Goal: Transaction & Acquisition: Book appointment/travel/reservation

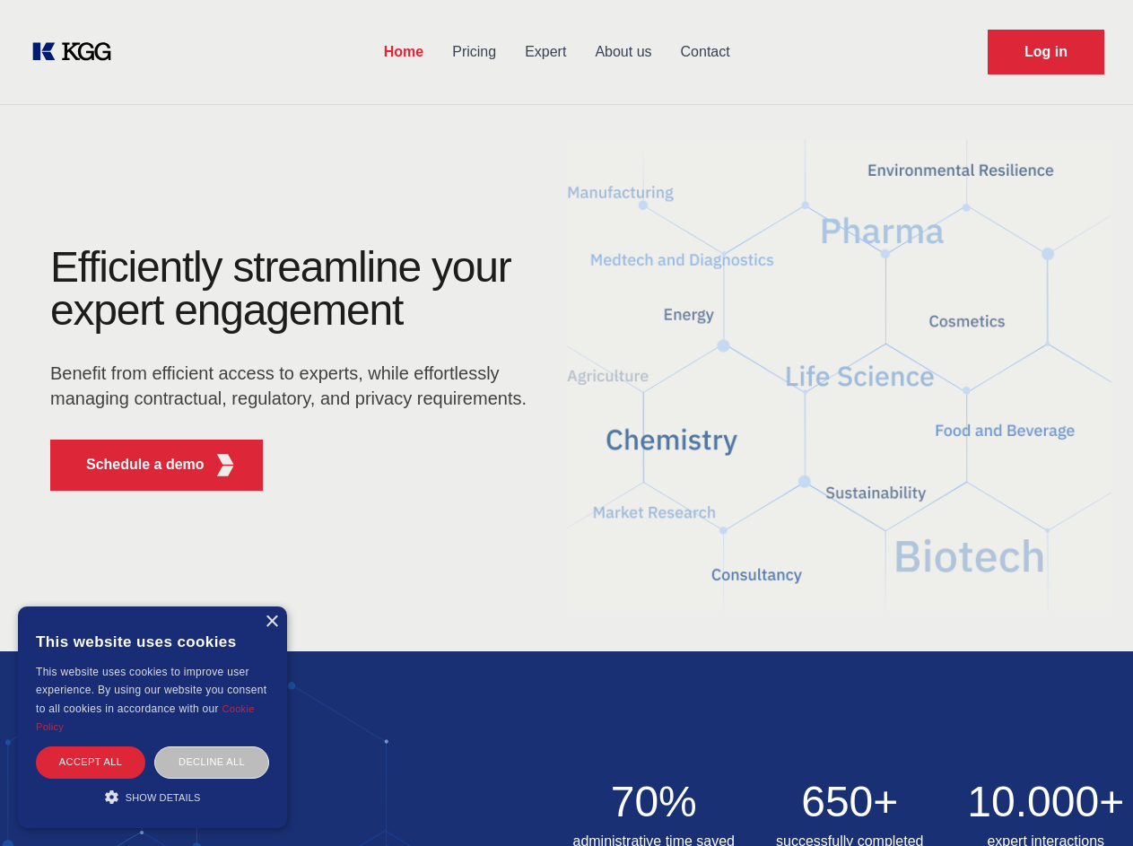
click at [566, 422] on div "Efficiently streamline your expert engagement Benefit from efficient access to …" at bounding box center [294, 375] width 545 height 259
click at [135, 465] on p "Schedule a demo" at bounding box center [145, 465] width 118 height 22
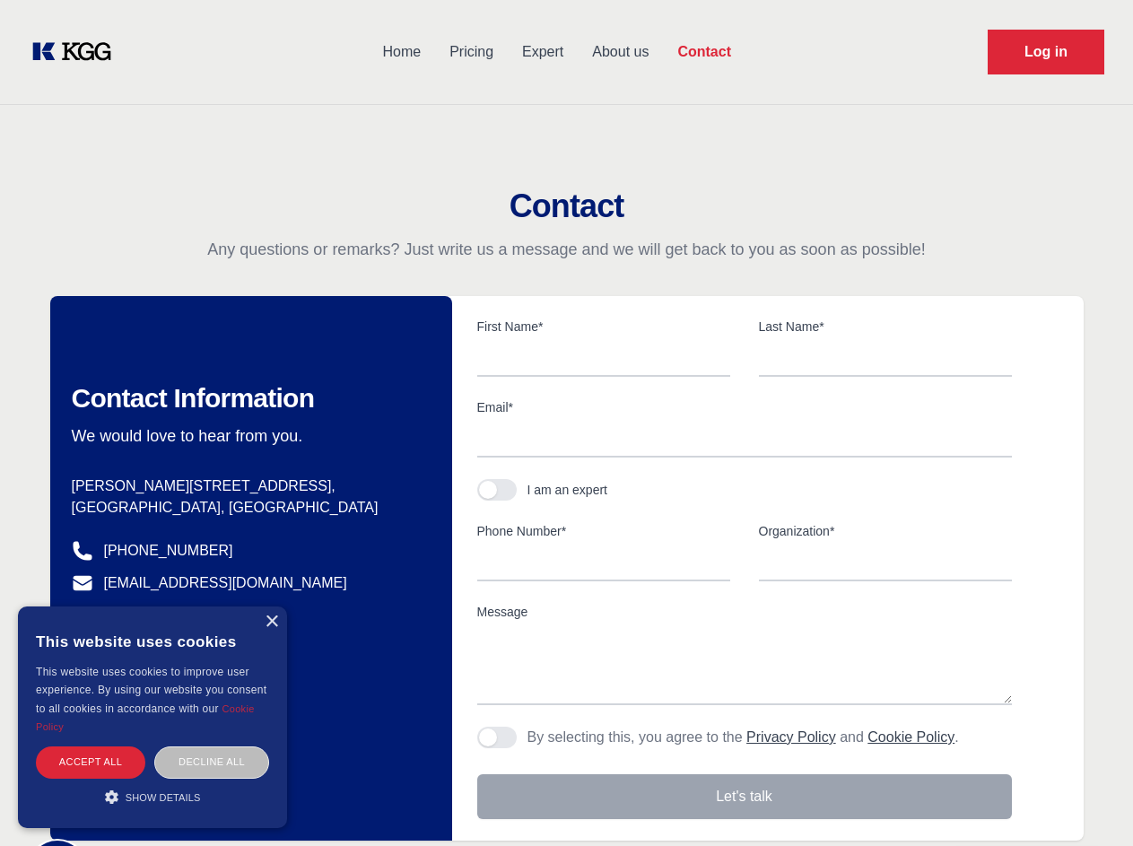
click at [271, 621] on div "× This website uses cookies This website uses cookies to improve user experienc…" at bounding box center [152, 716] width 269 height 221
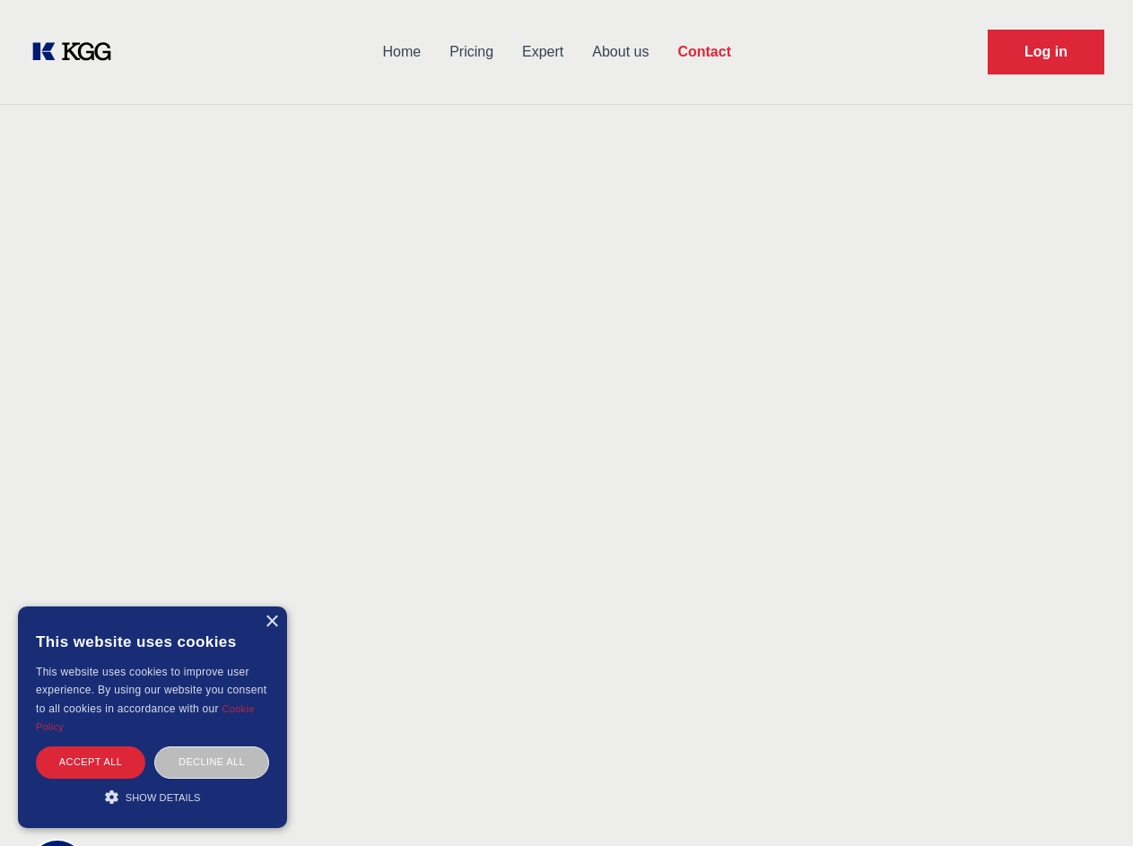
click at [91, 761] on div "Accept all" at bounding box center [90, 761] width 109 height 31
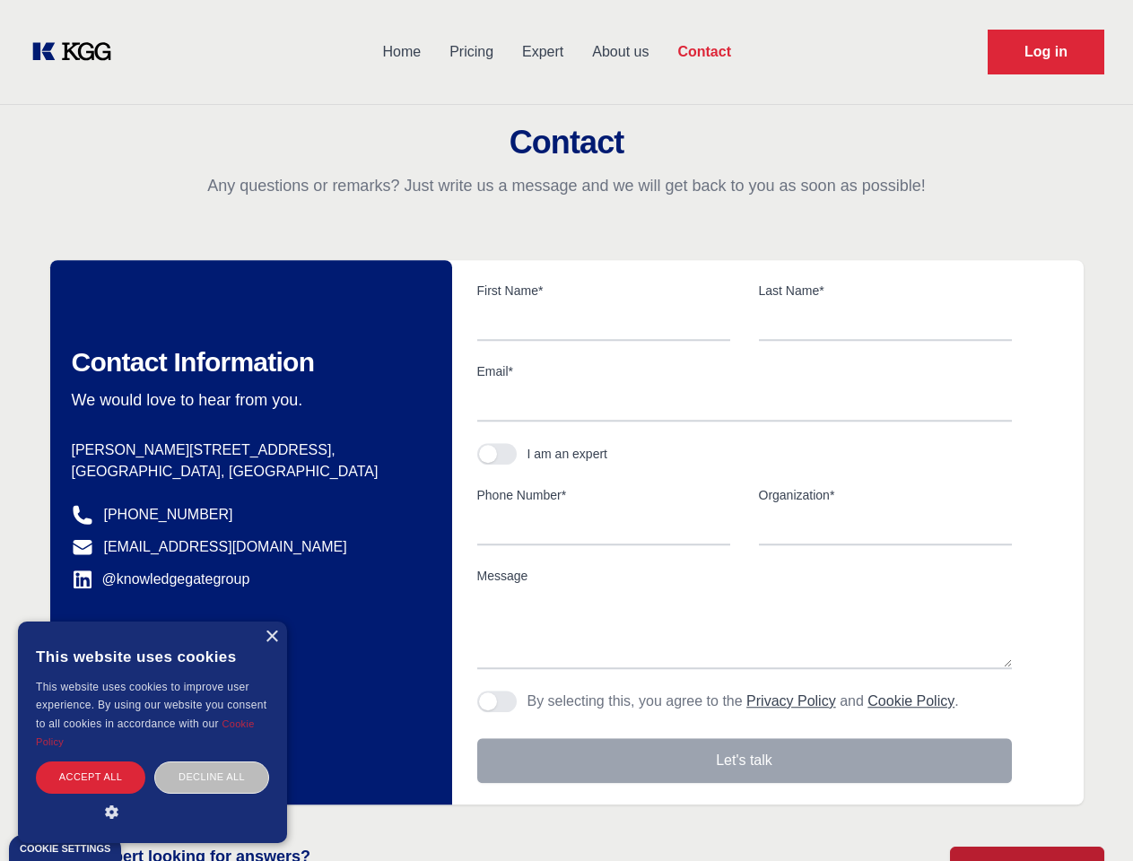
click at [212, 761] on div "Decline all" at bounding box center [211, 776] width 115 height 31
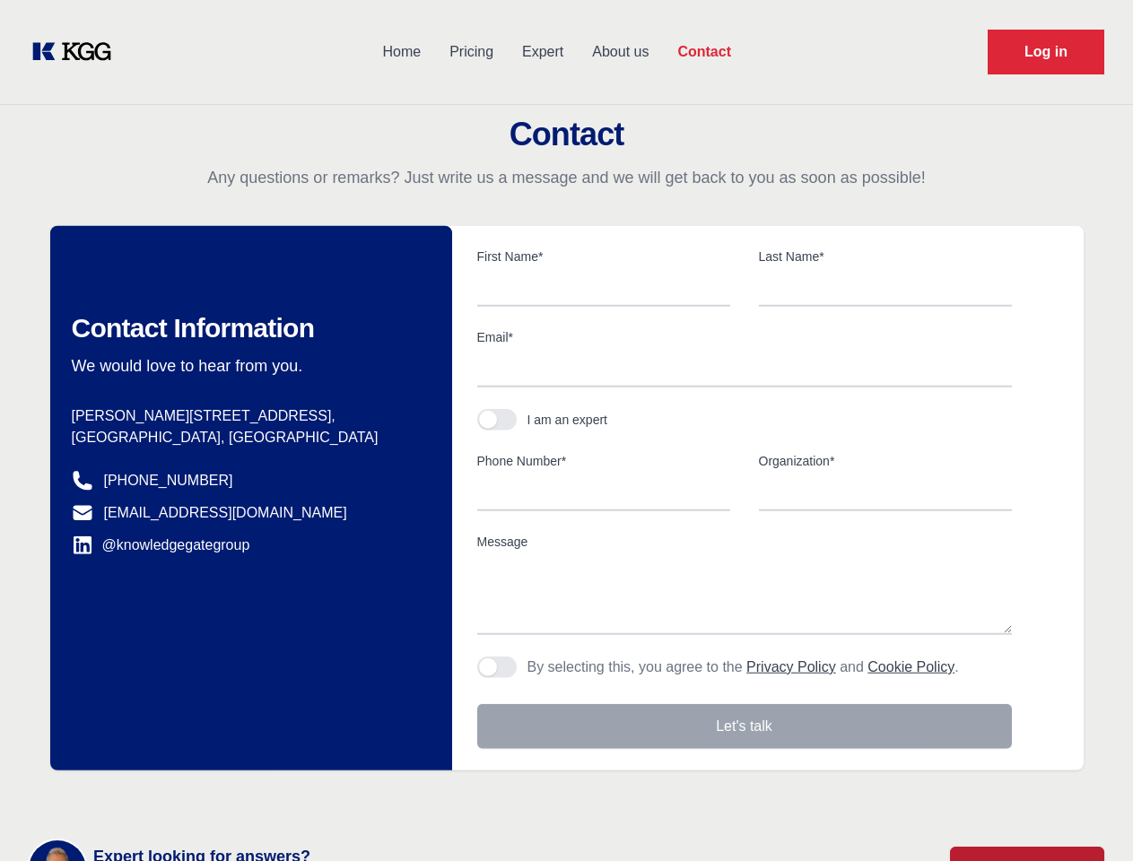
click at [152, 796] on main "Contact Any questions or remarks? Just write us a message and we will get back …" at bounding box center [566, 466] width 1133 height 933
